Goal: Information Seeking & Learning: Learn about a topic

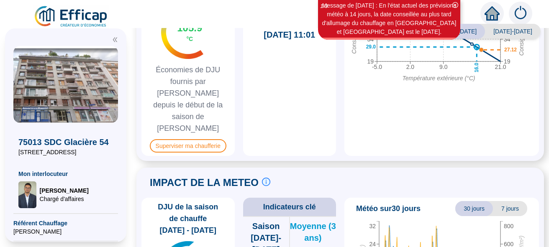
scroll to position [635, 0]
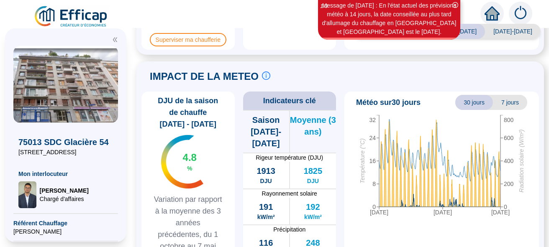
click at [421, 218] on div "[DATE] [DATE] [DATE] 0 8 16 24 32 Température (°C) 0 200 400 600 800 Radiation …" at bounding box center [442, 193] width 188 height 156
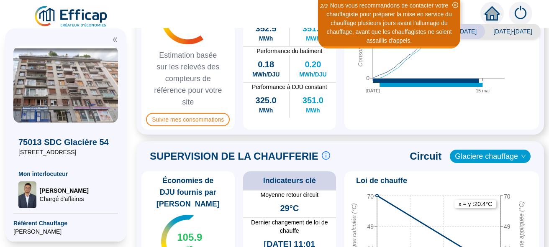
scroll to position [316, 0]
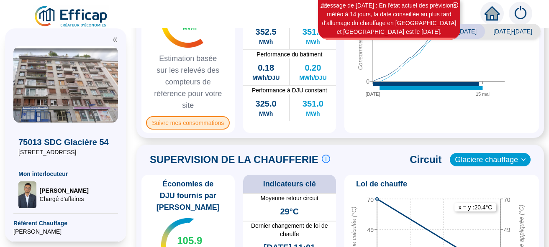
click at [195, 124] on span "Suivre mes consommations" at bounding box center [188, 122] width 84 height 13
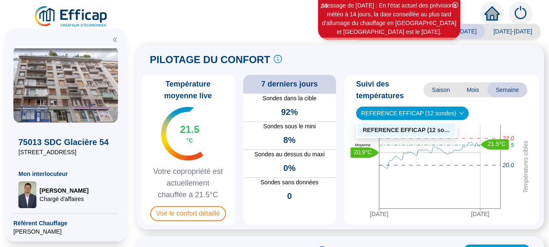
click at [415, 113] on span "REFERENCE EFFICAP (12 sondes)" at bounding box center [412, 113] width 103 height 13
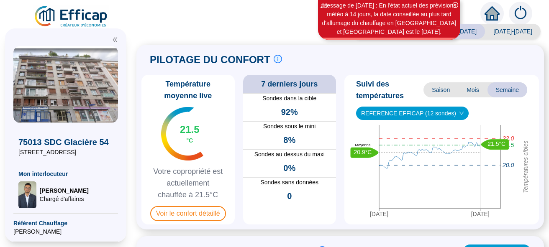
click at [415, 113] on span "REFERENCE EFFICAP (12 sondes)" at bounding box center [412, 113] width 103 height 13
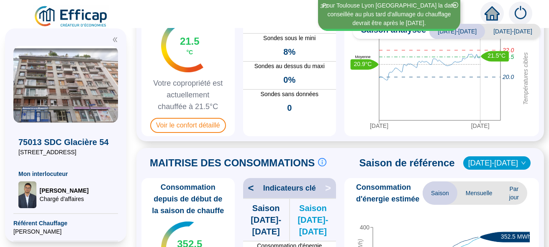
scroll to position [106, 0]
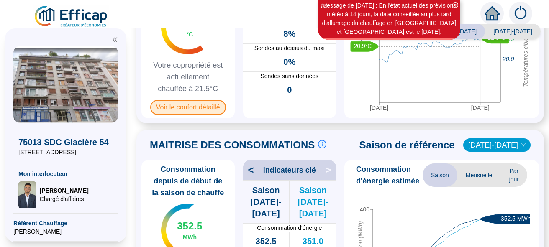
click at [205, 108] on span "Voir le confort détaillé" at bounding box center [188, 107] width 76 height 15
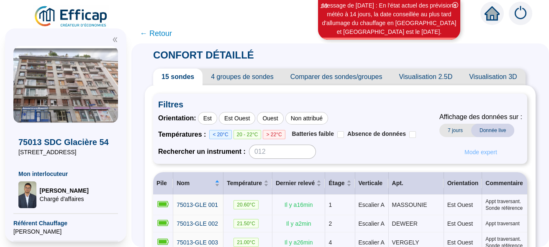
click at [485, 152] on span "Mode expert" at bounding box center [481, 152] width 33 height 9
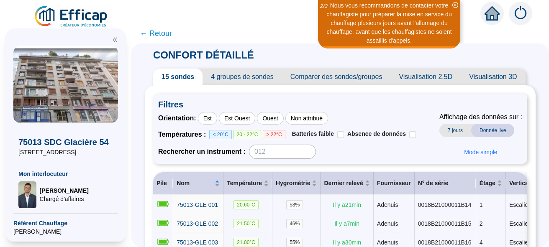
click at [163, 34] on span "← Retour" at bounding box center [156, 34] width 32 height 12
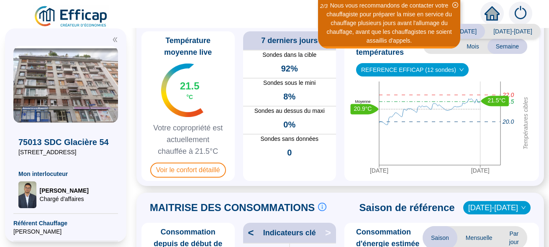
scroll to position [53, 0]
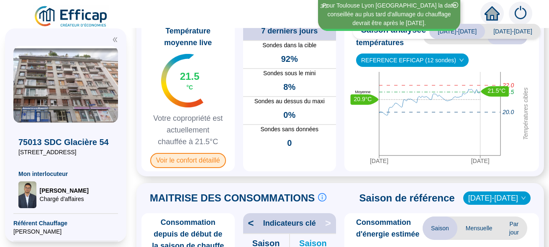
click at [187, 164] on span "Voir le confort détaillé" at bounding box center [188, 160] width 76 height 15
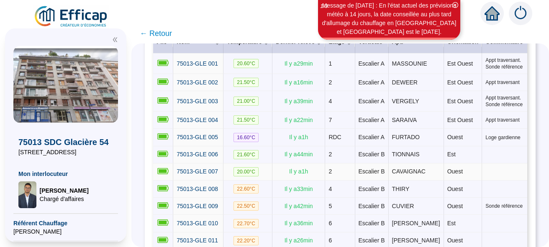
scroll to position [159, 0]
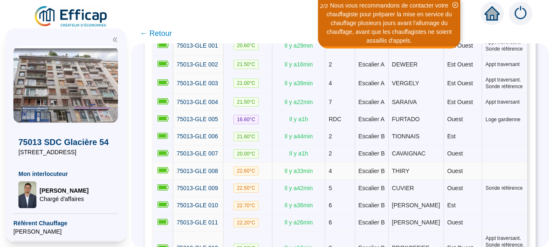
click at [392, 168] on span "THIRY" at bounding box center [401, 171] width 18 height 7
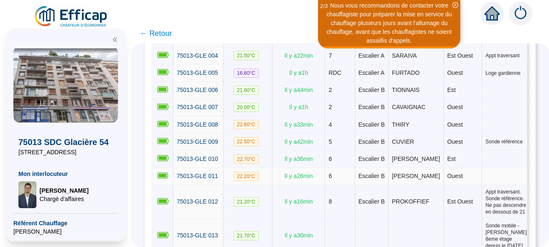
scroll to position [106, 0]
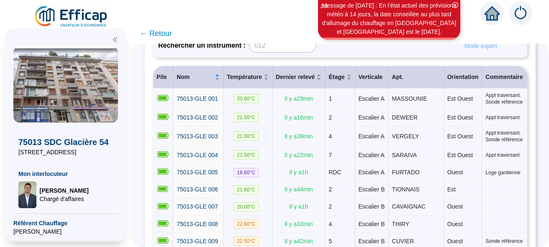
click at [481, 47] on span "Mode expert" at bounding box center [481, 46] width 33 height 9
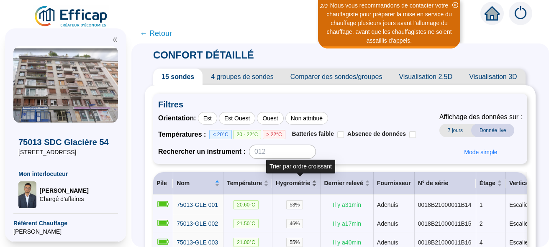
scroll to position [213, 0]
